Goal: Task Accomplishment & Management: Use online tool/utility

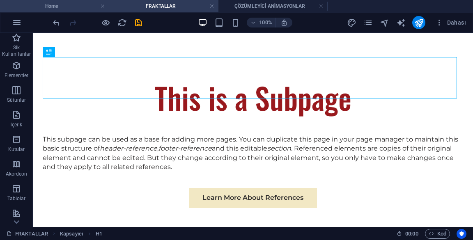
click at [71, 2] on h4 "Home" at bounding box center [54, 6] width 109 height 9
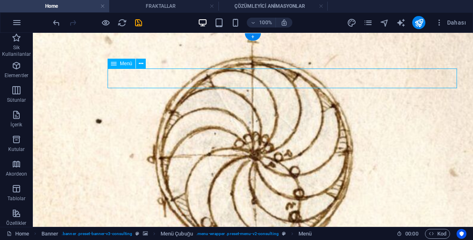
click at [150, 65] on div "Menü" at bounding box center [130, 64] width 44 height 10
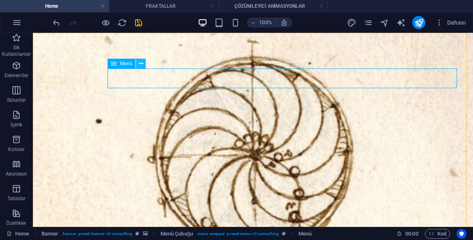
click at [143, 61] on icon at bounding box center [141, 64] width 5 height 9
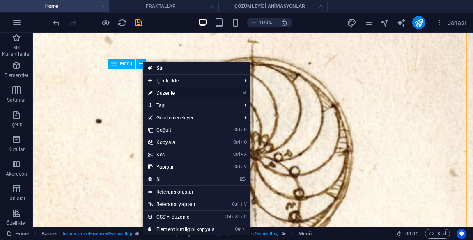
click at [197, 90] on link "⏎ Düzenle" at bounding box center [181, 93] width 76 height 12
select select "1"
select select "2"
select select
select select "3"
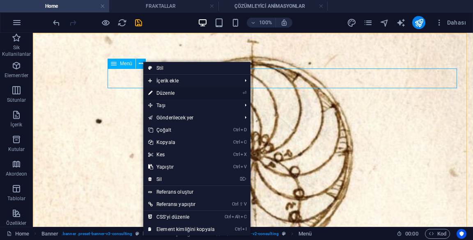
select select
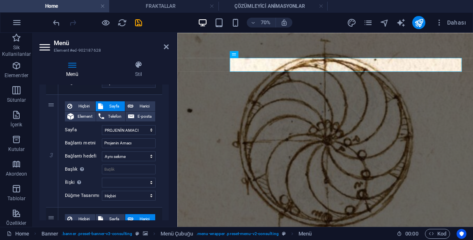
scroll to position [306, 0]
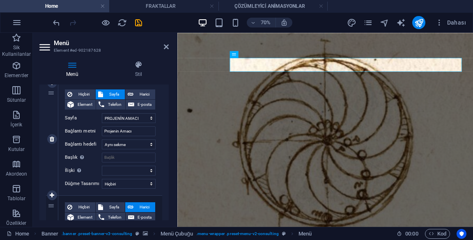
click at [51, 93] on div "3" at bounding box center [52, 139] width 12 height 113
click at [55, 112] on div "3" at bounding box center [52, 139] width 12 height 113
click at [160, 119] on div "Hiçbiri Sayfa Harici Element Telefon E-posta Sayfa Home FRAKTALLAR ÇÖZÜMLEYİCİ …" at bounding box center [110, 139] width 104 height 113
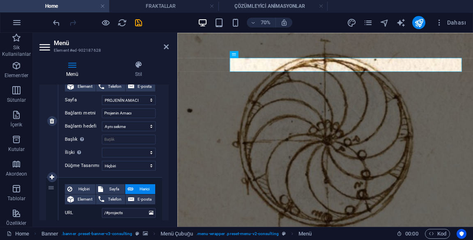
scroll to position [323, 0]
click at [46, 120] on div "3" at bounding box center [52, 121] width 12 height 113
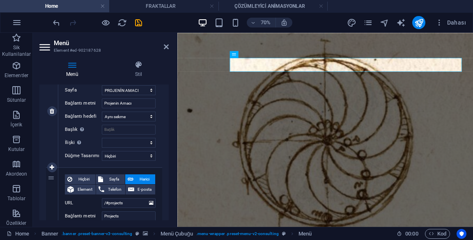
scroll to position [353, 0]
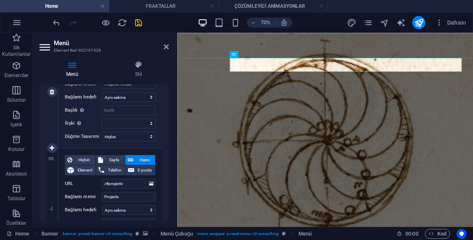
click at [49, 119] on div "3" at bounding box center [52, 92] width 12 height 113
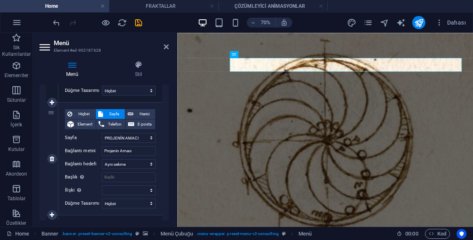
scroll to position [286, 0]
click at [46, 138] on div "3" at bounding box center [52, 159] width 12 height 113
click at [52, 96] on div "2" at bounding box center [52, 46] width 12 height 113
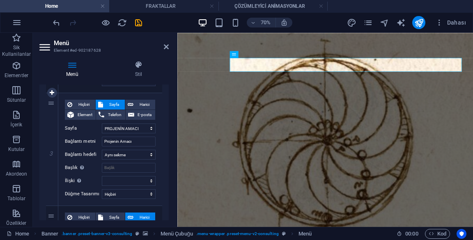
scroll to position [294, 0]
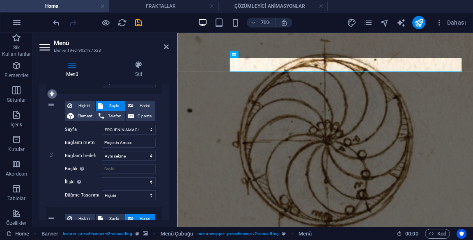
click at [53, 94] on icon at bounding box center [52, 94] width 5 height 6
select select
select select "3"
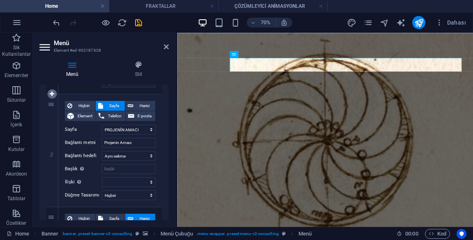
type input "Projenin Amacı"
select select
type input "/#projects"
type input "Projects"
select select
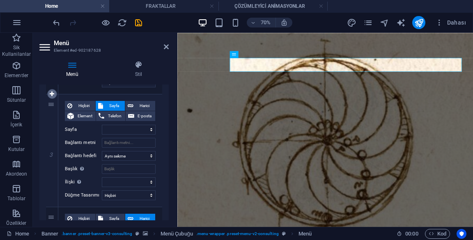
select select
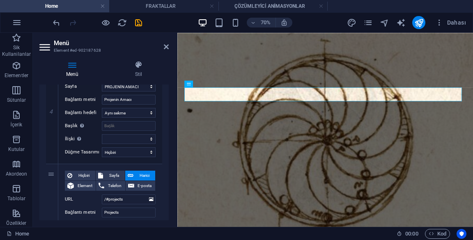
scroll to position [438, 0]
click at [46, 176] on div "5" at bounding box center [52, 220] width 12 height 113
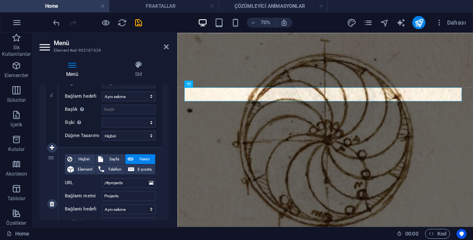
scroll to position [465, 0]
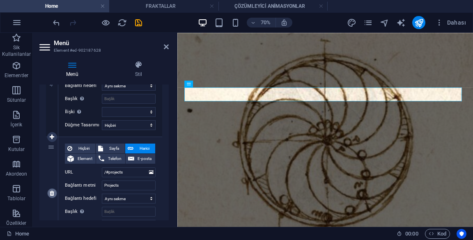
click at [53, 196] on link at bounding box center [52, 194] width 10 height 10
select select
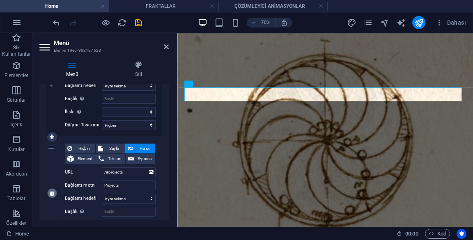
type input "/#contact"
type input "Contact Us"
select select
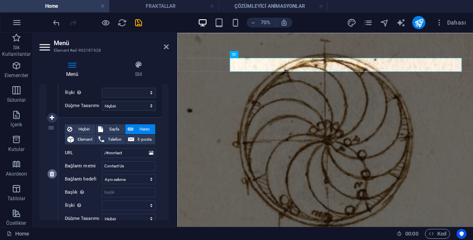
scroll to position [477, 0]
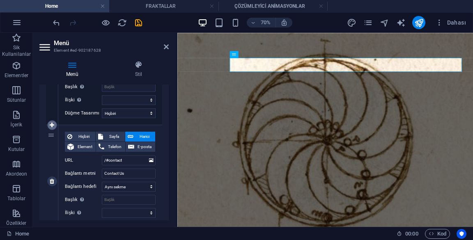
click at [53, 129] on link at bounding box center [52, 125] width 10 height 10
select select
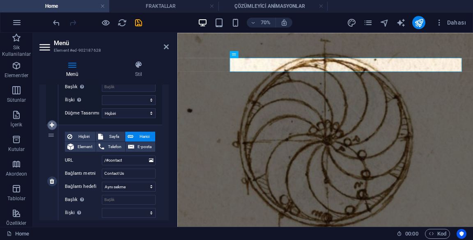
select select
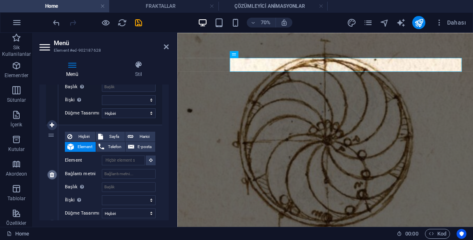
click at [50, 174] on icon at bounding box center [52, 175] width 5 height 6
select select
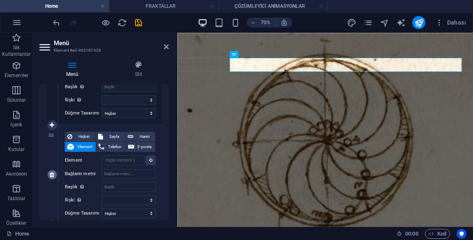
type input "/#contact"
type input "Contact Us"
select select
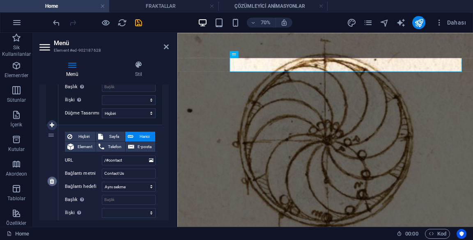
click at [52, 184] on link at bounding box center [52, 182] width 10 height 10
select select
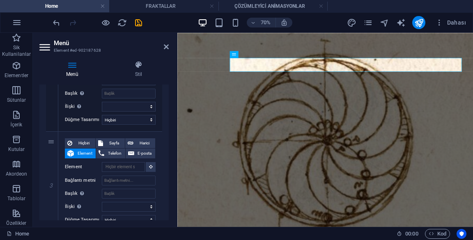
scroll to position [257, 0]
click at [116, 168] on input "Element" at bounding box center [123, 167] width 43 height 10
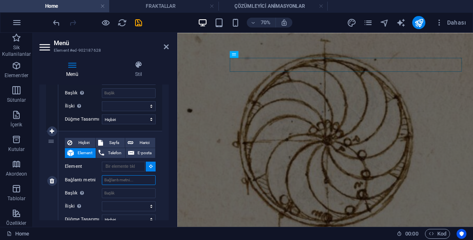
click at [114, 182] on input "Bağlantı metni" at bounding box center [129, 180] width 54 height 10
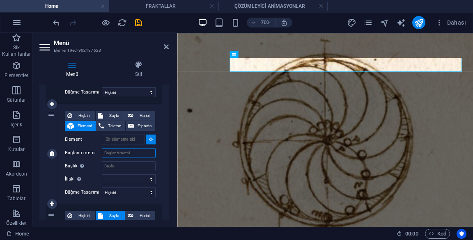
scroll to position [289, 0]
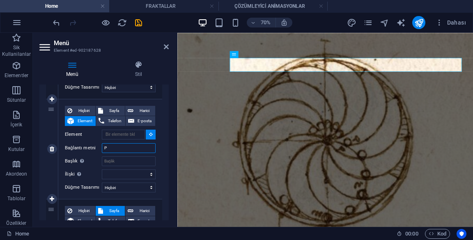
type input "Pa"
select select
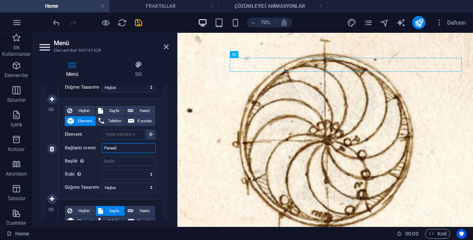
type input "Paraado"
select select
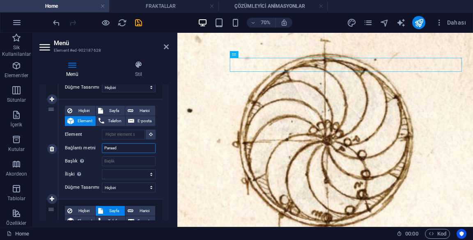
type input "Paraa"
select select
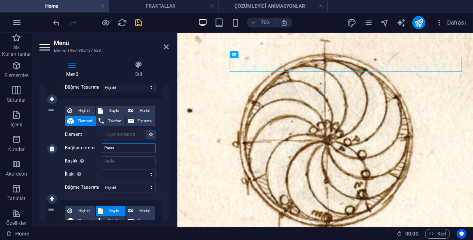
type input "Para"
select select
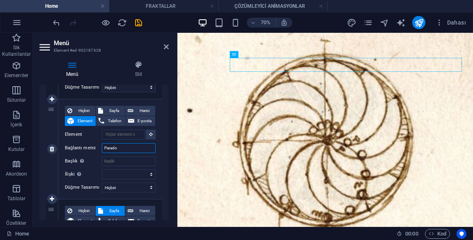
type input "Paradok"
select select
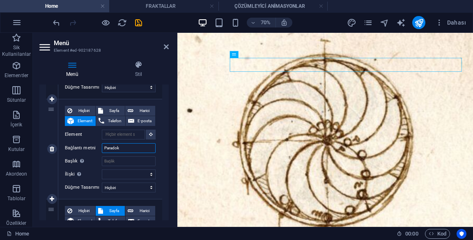
type input "Paradoks"
select select
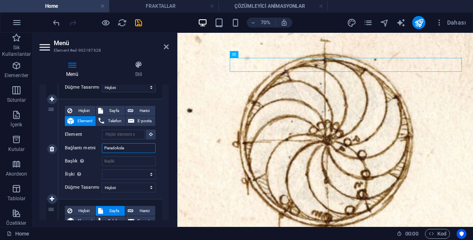
type input "Paradokslar"
select select
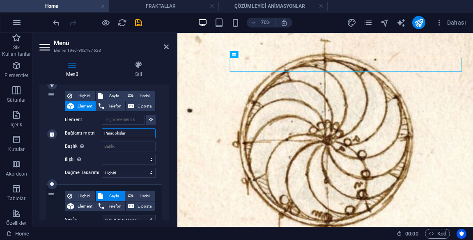
scroll to position [305, 0]
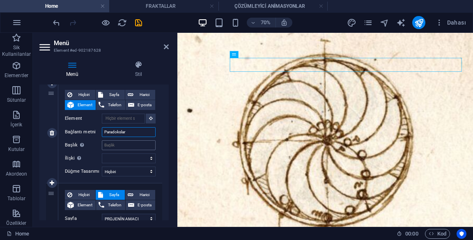
type input "Paradokslar"
click at [143, 145] on input "Başlık Ek bağlantı tanımının bağlantı metniyle aynı olmaması gerekir. Başlık, g…" at bounding box center [129, 146] width 54 height 10
select select
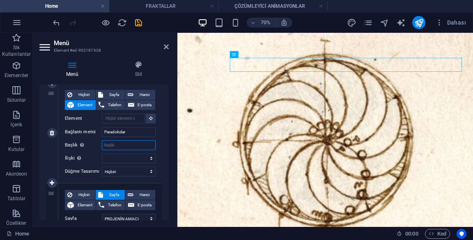
select select
type input "PA"
select select
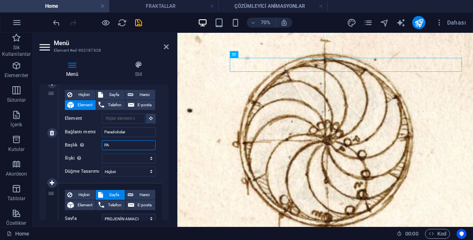
select select
type input "PARADOKSLAR"
select select
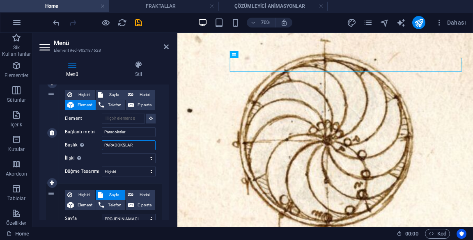
select select
type input "PARADOKSLAR"
click at [138, 130] on input "Paradokslar" at bounding box center [129, 132] width 54 height 10
click at [144, 147] on input "PARADOKSLAR" at bounding box center [129, 146] width 54 height 10
click at [132, 145] on input "PARADOKSLAR" at bounding box center [129, 146] width 54 height 10
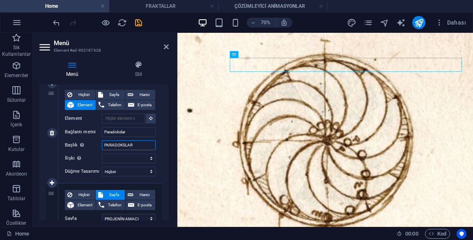
click at [131, 145] on input "PARADOKSLAR" at bounding box center [129, 146] width 54 height 10
click at [371, 21] on icon "pages" at bounding box center [368, 22] width 9 height 9
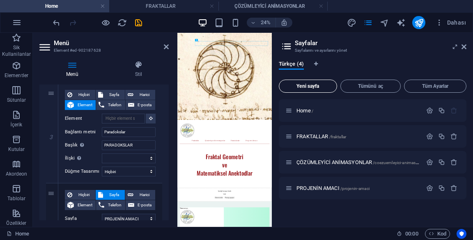
click at [320, 85] on span "Yeni sayfa" at bounding box center [308, 86] width 51 height 5
select select "1"
select select "2"
select select "3"
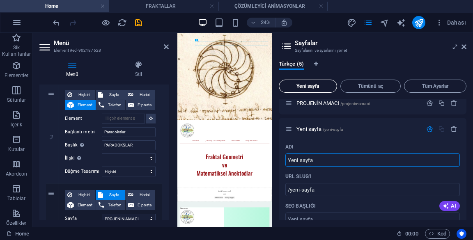
scroll to position [84, 0]
type input "PARADOKSLAR"
type input "/paradokslar"
select select "1"
select select "2"
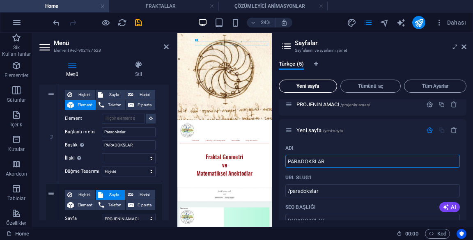
select select "3"
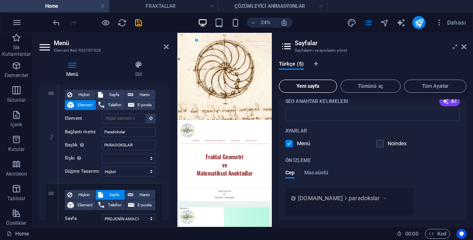
scroll to position [268, 0]
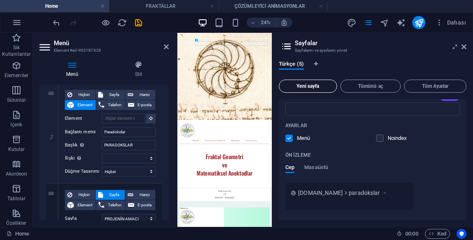
type input "PARADOKSLAR"
click at [323, 168] on span "Masaüstü" at bounding box center [316, 169] width 24 height 12
click at [463, 48] on icon at bounding box center [464, 47] width 5 height 7
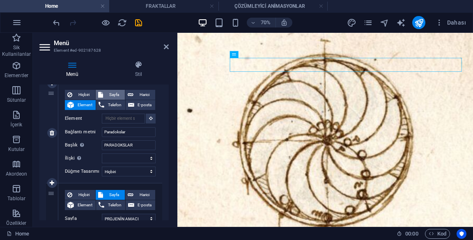
click at [119, 91] on span "Sayfa" at bounding box center [114, 95] width 17 height 10
select select
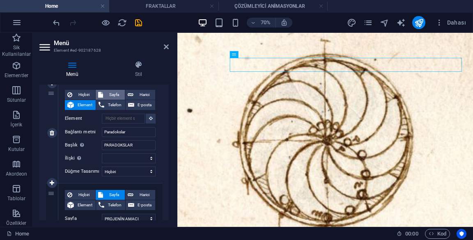
select select
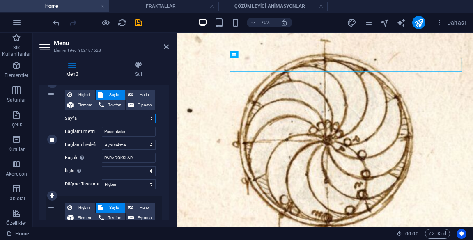
click at [144, 116] on select "Home FRAKTALLAR ÇÖZÜMLEYİCİ ANİMASYONLAR PROJENİN AMACI PARADOKSLAR" at bounding box center [129, 119] width 54 height 10
select select "4"
click at [102, 114] on select "Home FRAKTALLAR ÇÖZÜMLEYİCİ ANİMASYONLAR PROJENİN AMACI PARADOKSLAR" at bounding box center [129, 119] width 54 height 10
select select
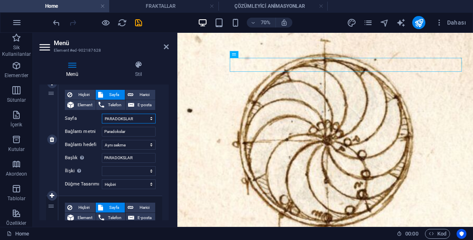
select select
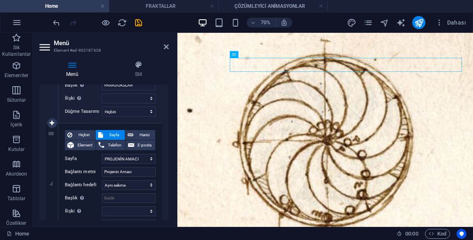
scroll to position [377, 0]
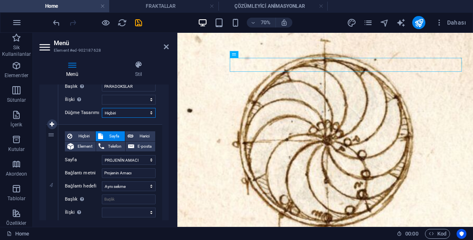
click at [144, 117] on select "Hiçbiri Varsayılan Birincil İkincil" at bounding box center [129, 113] width 54 height 10
select select "default"
click at [102, 108] on select "Hiçbiri Varsayılan Birincil İkincil" at bounding box center [129, 113] width 54 height 10
select select
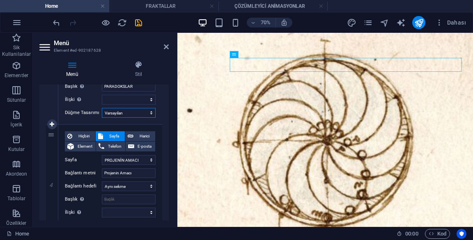
select select
click at [137, 115] on select "Hiçbiri Varsayılan Birincil İkincil" at bounding box center [129, 113] width 54 height 10
select select
click at [102, 108] on select "Hiçbiri Varsayılan Birincil İkincil" at bounding box center [129, 113] width 54 height 10
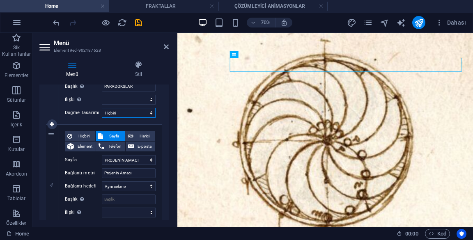
select select
click at [166, 48] on icon at bounding box center [166, 47] width 5 height 7
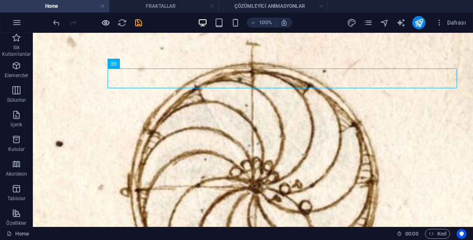
click at [103, 24] on icon "button" at bounding box center [105, 22] width 9 height 9
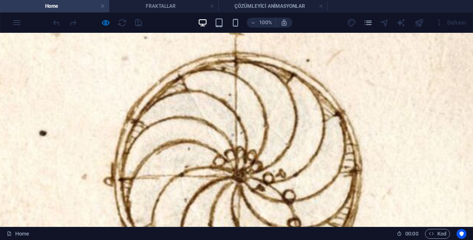
scroll to position [0, 0]
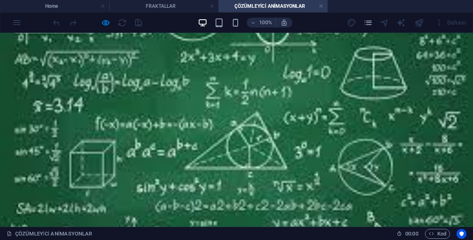
click at [359, 75] on div at bounding box center [236, 130] width 473 height 194
click at [103, 25] on icon "button" at bounding box center [105, 22] width 9 height 9
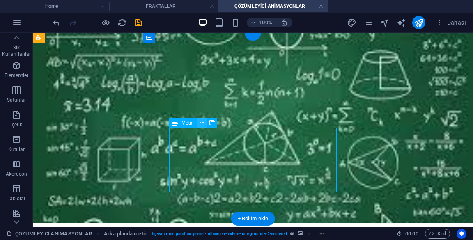
click at [203, 124] on icon at bounding box center [202, 123] width 5 height 9
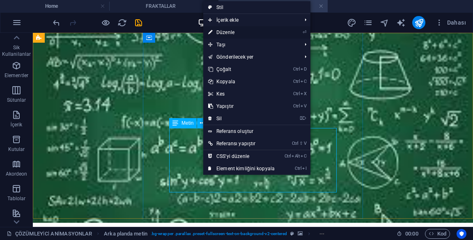
click at [263, 36] on link "⏎ Düzenle" at bounding box center [241, 32] width 76 height 12
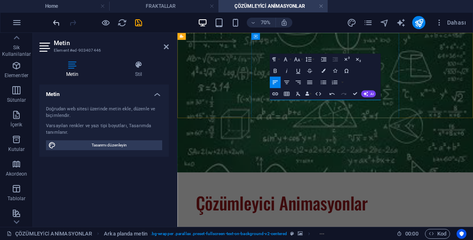
click at [57, 24] on icon "undo" at bounding box center [56, 22] width 9 height 9
click at [56, 19] on icon "undo" at bounding box center [56, 22] width 9 height 9
click at [58, 23] on icon "undo" at bounding box center [56, 22] width 9 height 9
click at [54, 26] on icon "undo" at bounding box center [56, 22] width 9 height 9
click at [167, 47] on icon at bounding box center [166, 47] width 5 height 7
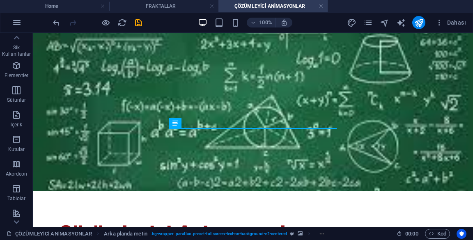
click at [204, 191] on div "Çözümleyici Animasyonlar" at bounding box center [253, 234] width 440 height 87
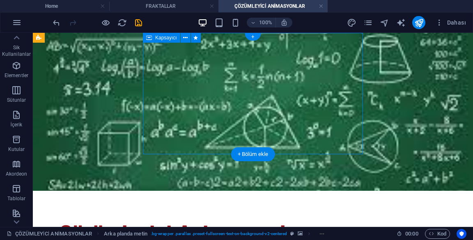
click at [214, 191] on div "Çözümleyici Animasyonlar" at bounding box center [253, 234] width 440 height 87
click at [187, 217] on div "Çözümleyici Animasyonlar" at bounding box center [253, 234] width 388 height 35
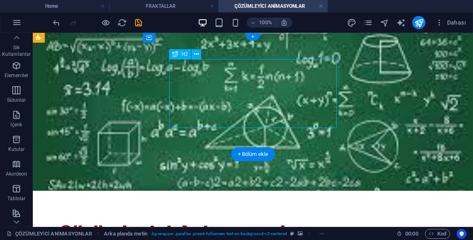
click at [187, 191] on div "Çözümleyici Animasyonlar" at bounding box center [253, 234] width 440 height 87
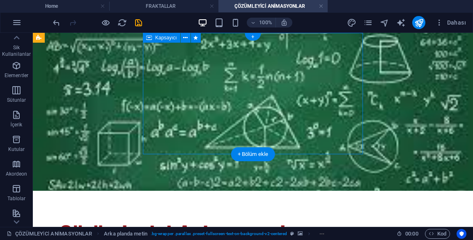
click at [185, 191] on div "Çözümleyici Animasyonlar" at bounding box center [253, 234] width 440 height 87
click at [52, 21] on icon "undo" at bounding box center [56, 22] width 9 height 9
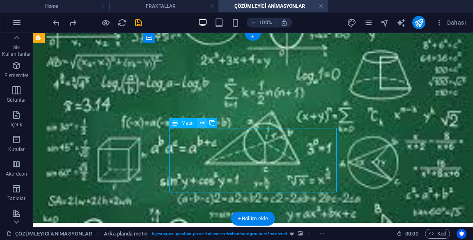
click at [202, 123] on icon at bounding box center [202, 123] width 5 height 9
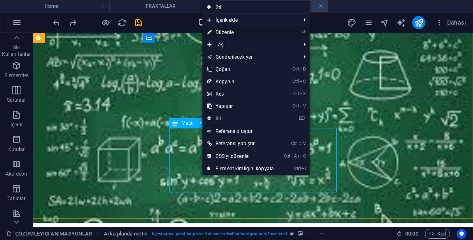
click at [256, 32] on link "⏎ Düzenle" at bounding box center [241, 32] width 76 height 12
